Goal: Task Accomplishment & Management: Manage account settings

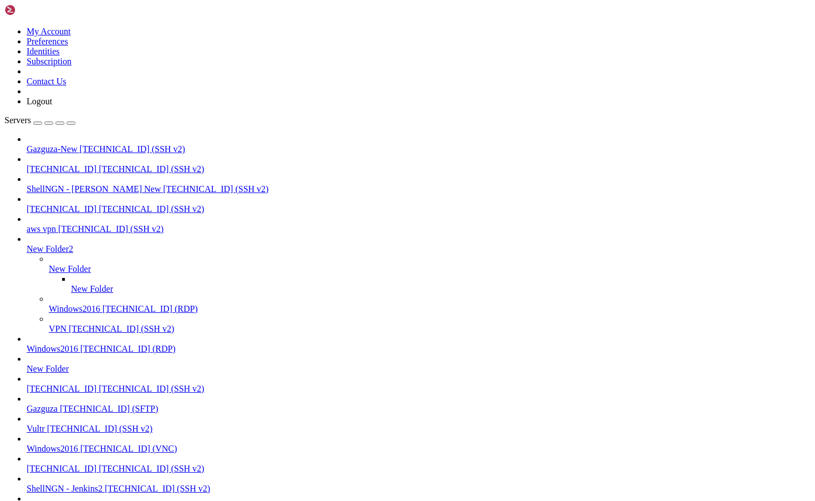
click at [4, 27] on icon at bounding box center [4, 27] width 0 height 0
click at [60, 56] on link "Identities" at bounding box center [43, 51] width 33 height 9
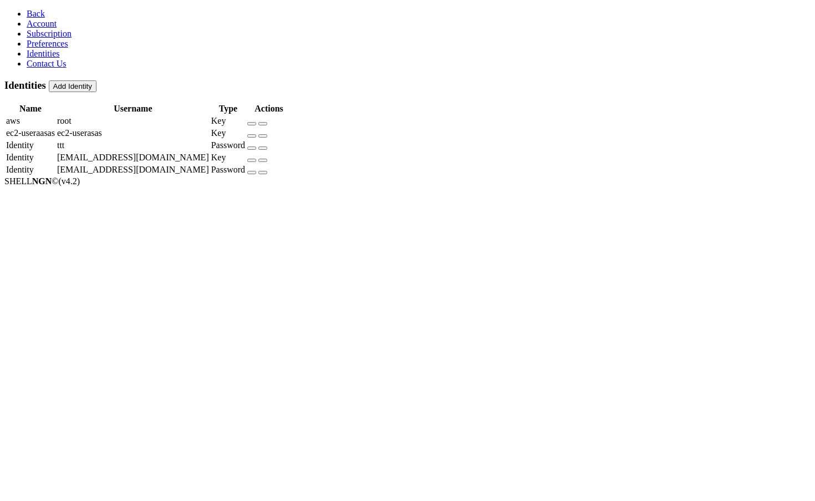
click at [96, 80] on button "Add Identity" at bounding box center [73, 86] width 48 height 12
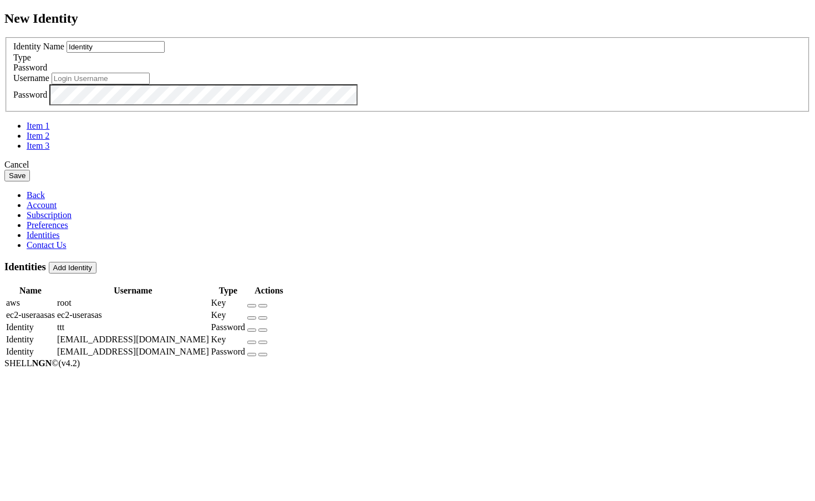
click at [150, 84] on input "text" at bounding box center [101, 79] width 98 height 12
type input "test"
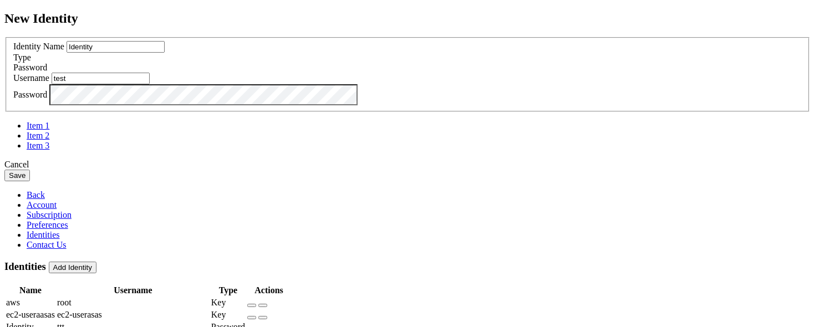
click at [30, 181] on button "Save" at bounding box center [16, 176] width 25 height 12
